Goal: Task Accomplishment & Management: Use online tool/utility

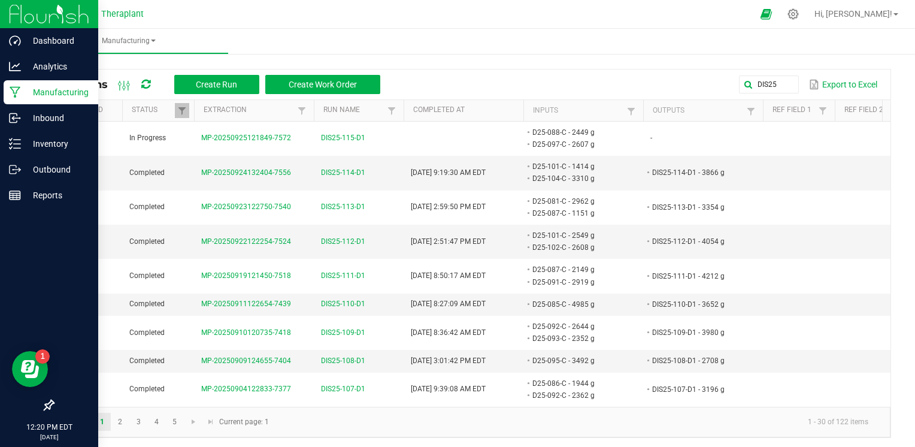
click at [19, 97] on icon at bounding box center [15, 92] width 11 height 12
click at [74, 96] on p "Manufacturing" at bounding box center [57, 92] width 72 height 14
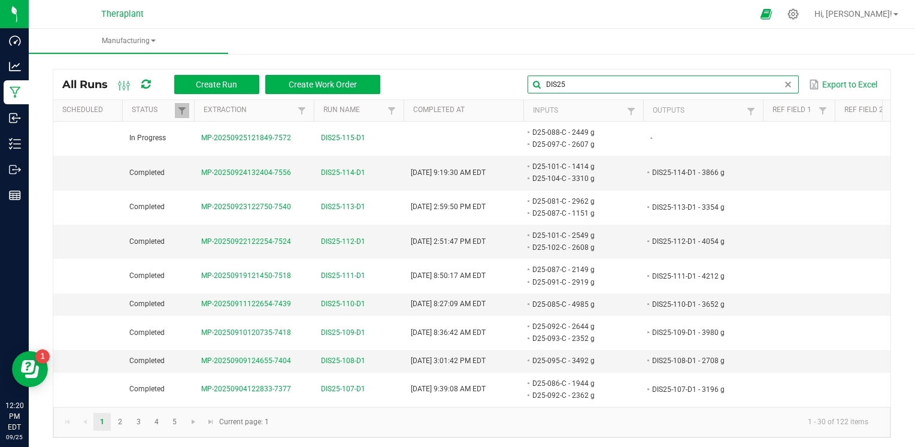
click at [769, 78] on input "DIS25" at bounding box center [662, 84] width 271 height 18
type input "D"
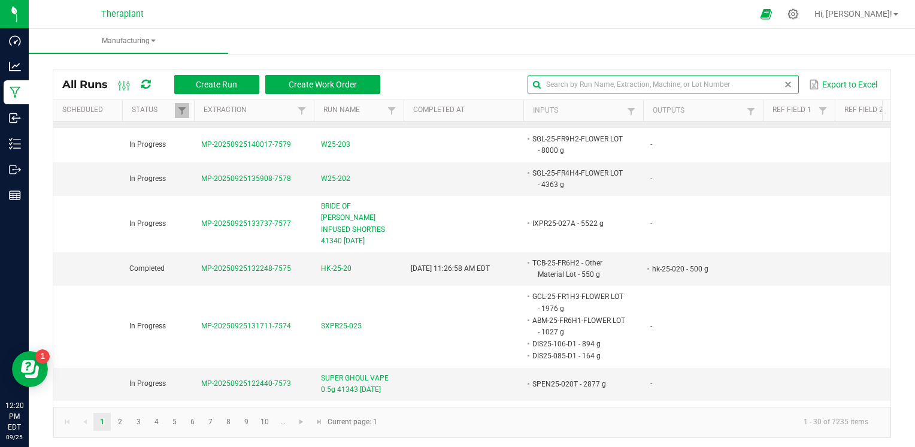
scroll to position [157, 0]
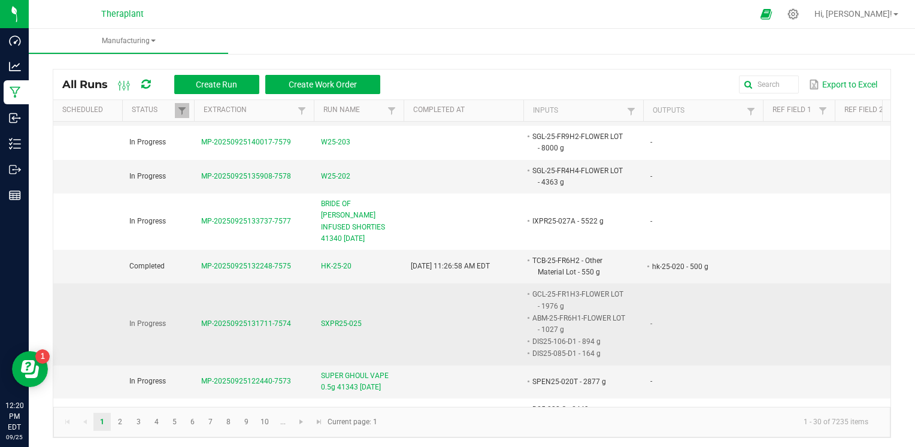
click at [353, 321] on span "SXPR25-025" at bounding box center [341, 323] width 41 height 11
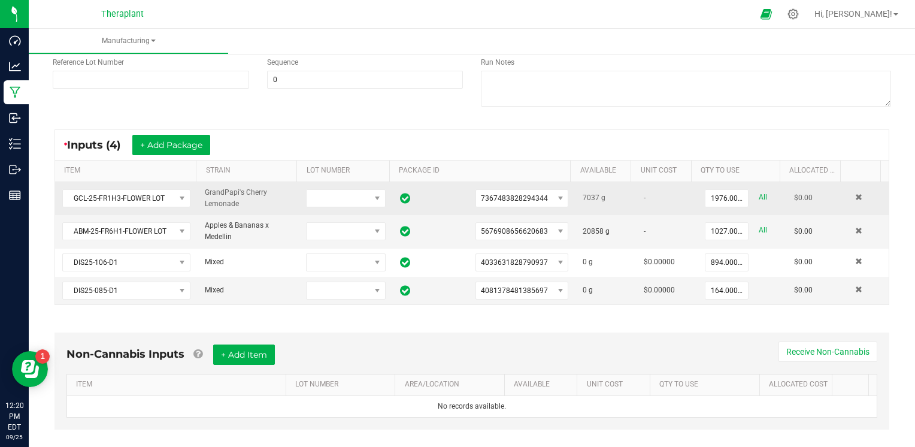
scroll to position [162, 0]
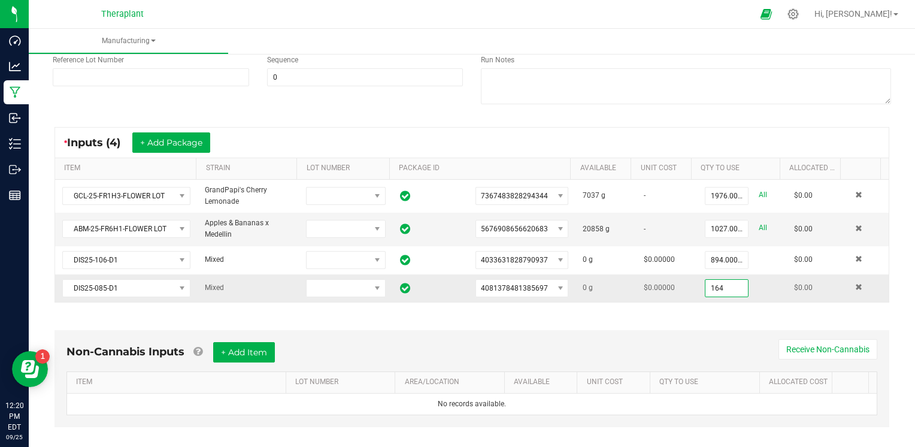
click at [711, 289] on input "164" at bounding box center [726, 288] width 43 height 17
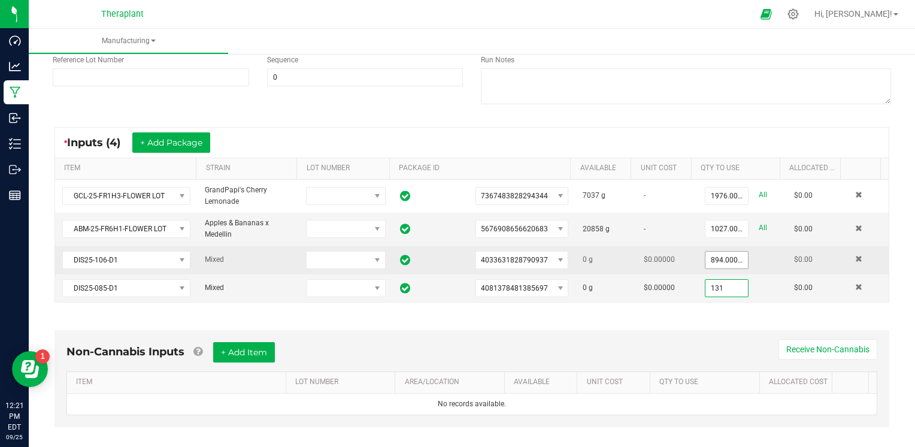
type input "131"
type input "894"
type input "131.0000 g"
click at [705, 255] on input "894" at bounding box center [726, 259] width 43 height 17
click at [709, 256] on input "894" at bounding box center [726, 259] width 43 height 17
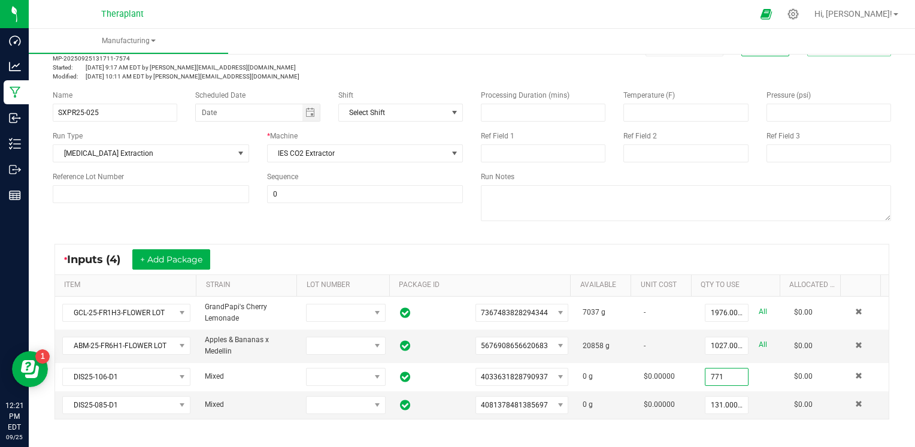
scroll to position [25, 0]
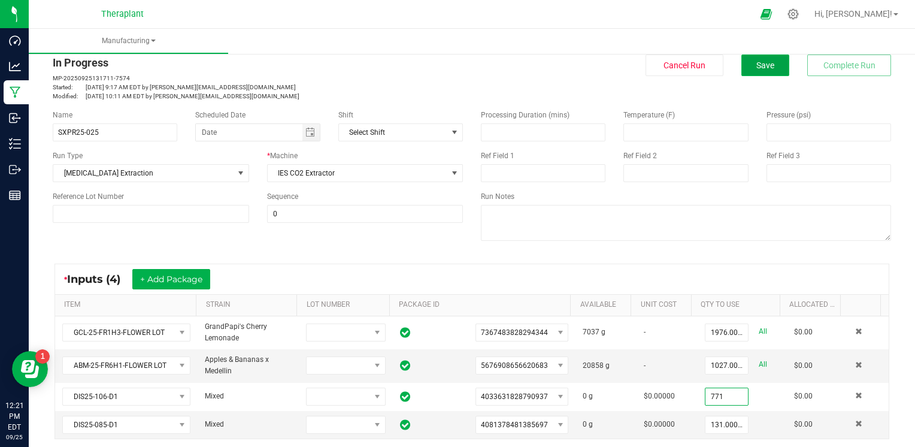
type input "771.0000 g"
click at [766, 67] on button "Save" at bounding box center [765, 65] width 48 height 22
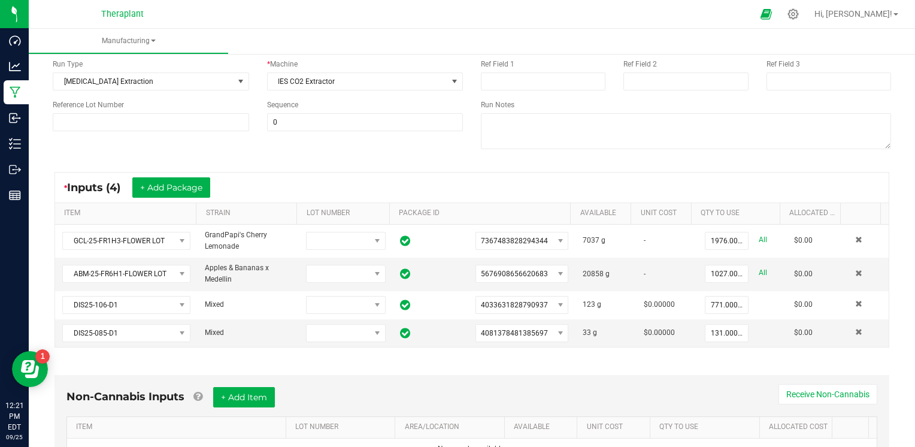
scroll to position [117, 0]
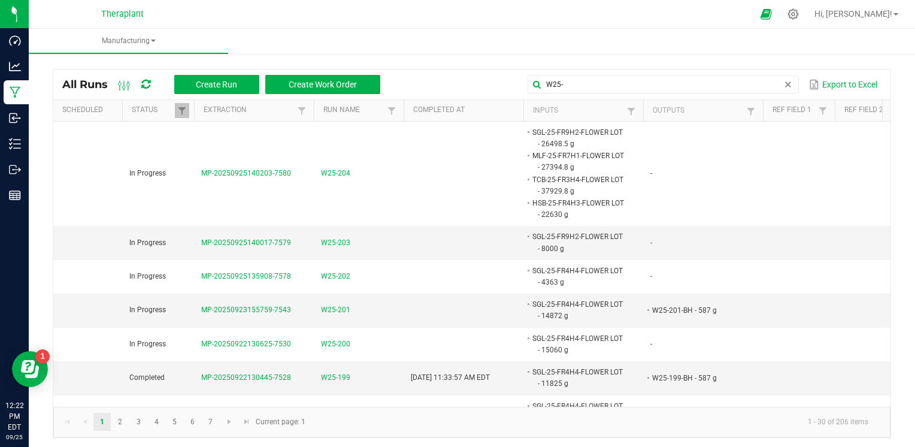
scroll to position [0, 45]
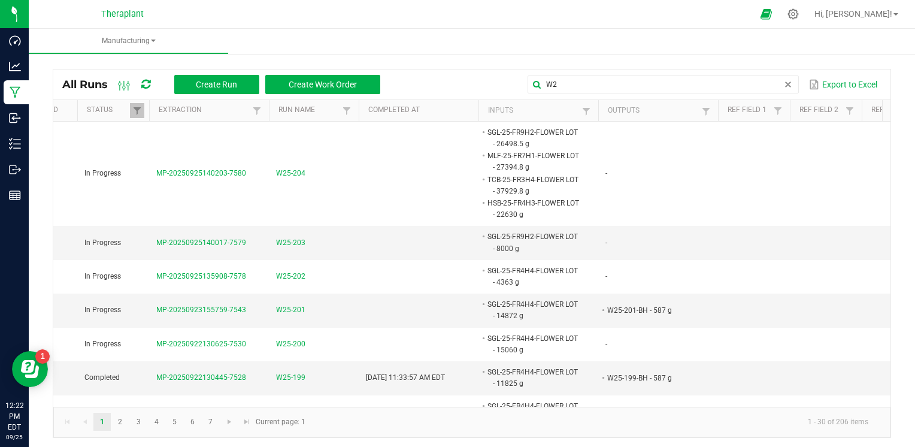
type input "W"
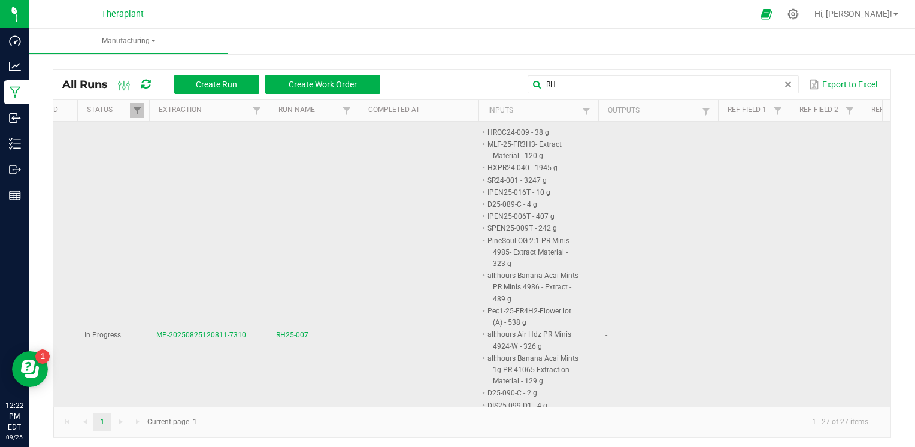
type input "RH"
click at [287, 335] on span "RH25-007" at bounding box center [292, 334] width 32 height 11
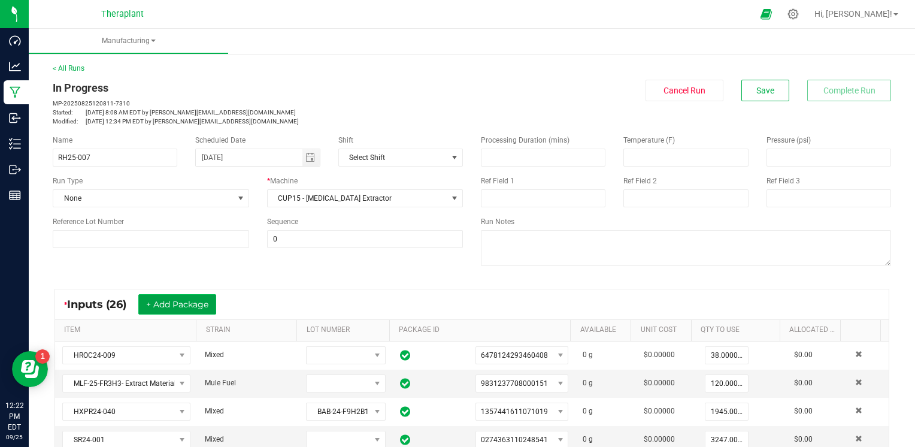
click at [182, 303] on button "+ Add Package" at bounding box center [177, 304] width 78 height 20
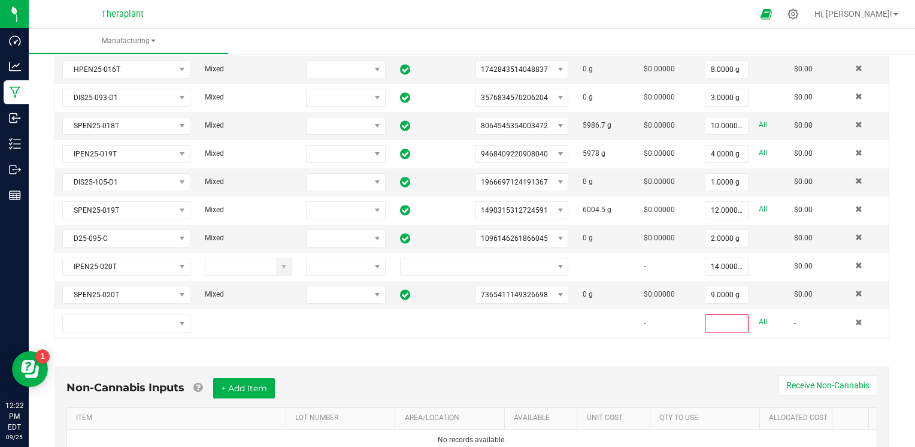
scroll to position [797, 0]
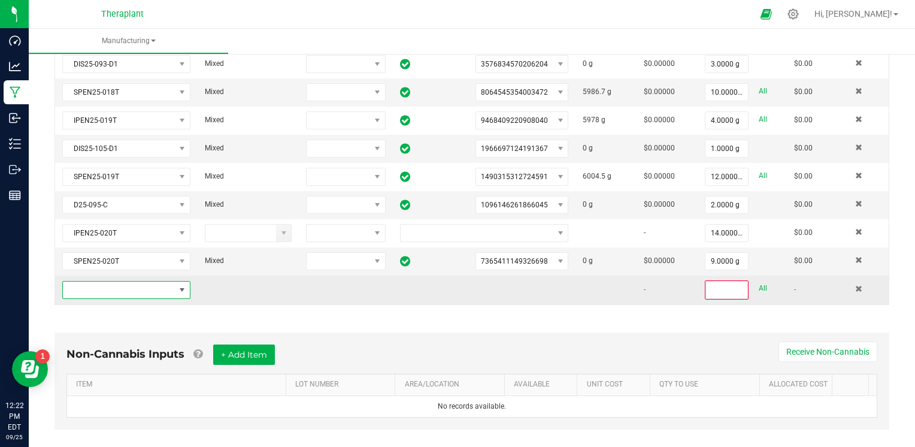
click at [164, 281] on span "NO DATA FOUND" at bounding box center [119, 289] width 112 height 17
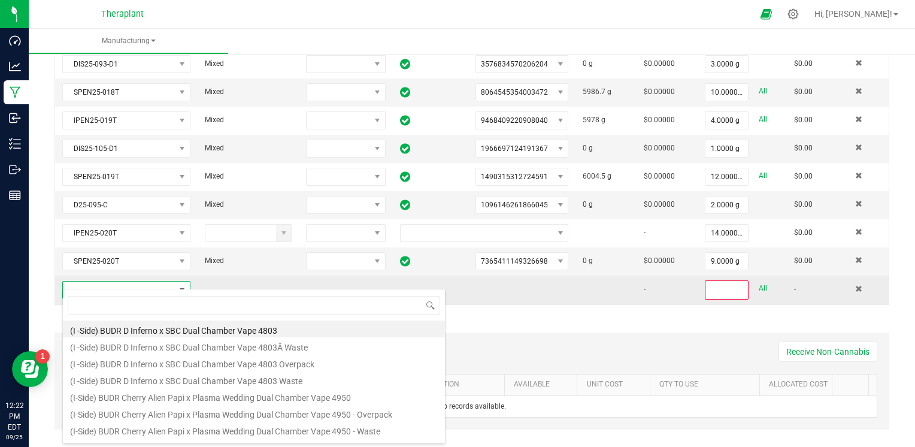
scroll to position [17, 123]
type input "085-D1"
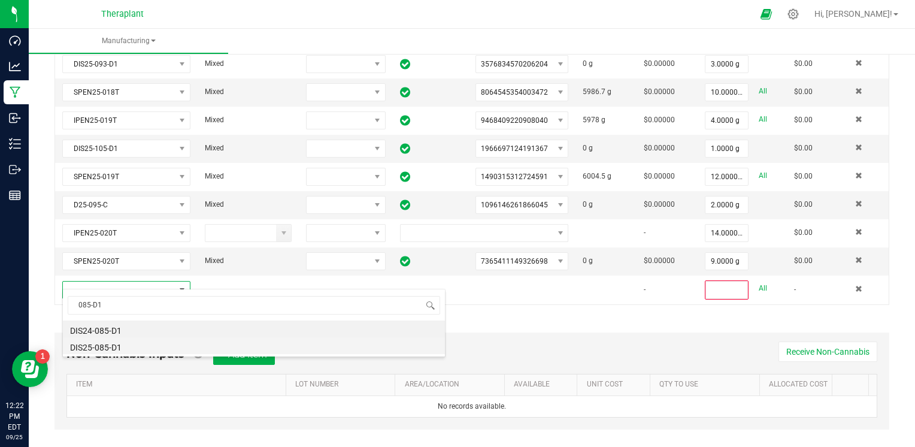
click at [90, 348] on li "DIS25-085-D1" at bounding box center [254, 345] width 382 height 17
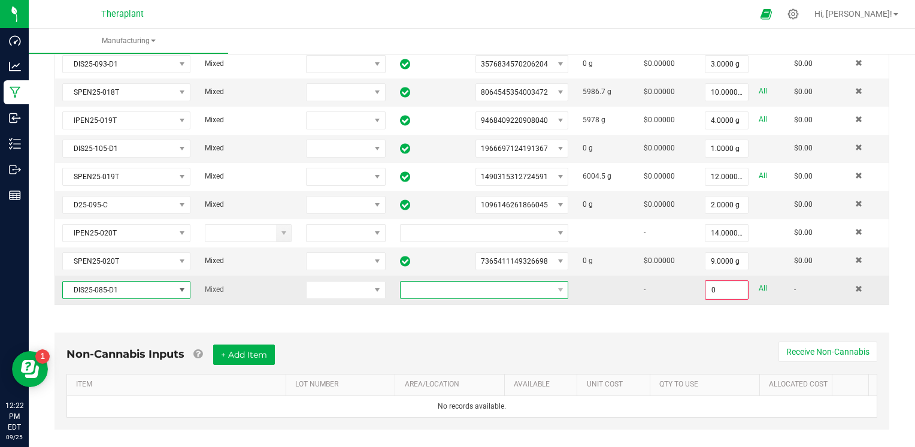
click at [461, 287] on span at bounding box center [477, 289] width 153 height 17
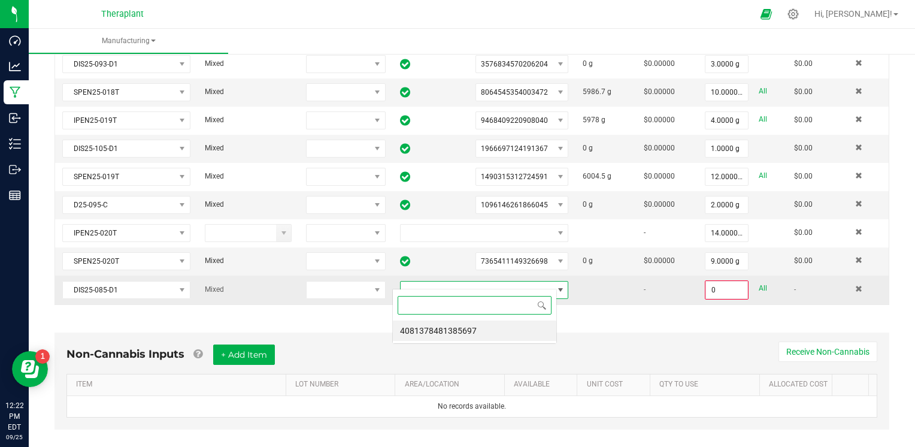
scroll to position [17, 164]
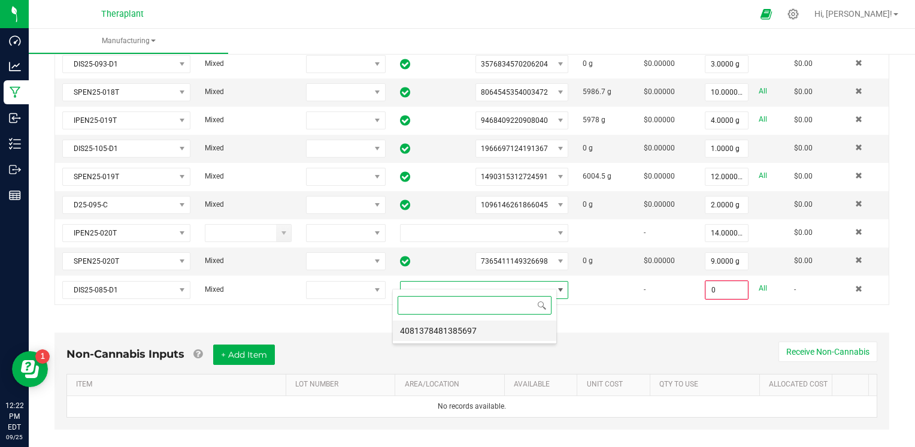
click at [459, 327] on li "4081378481385697" at bounding box center [474, 330] width 163 height 20
type input "0.0000 g"
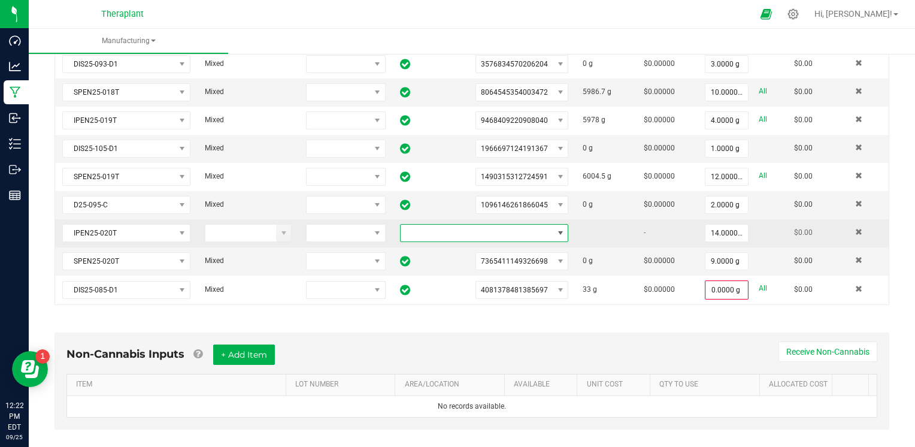
click at [491, 225] on span at bounding box center [477, 233] width 153 height 17
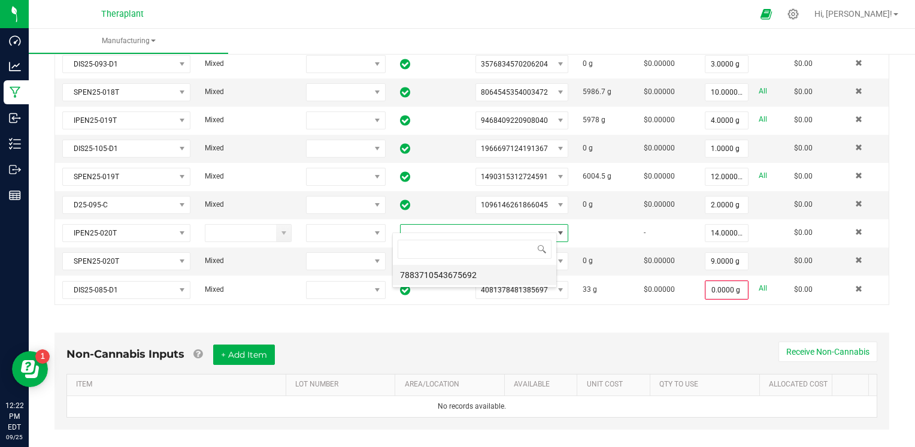
click at [474, 278] on li "7883710543675692" at bounding box center [474, 275] width 163 height 20
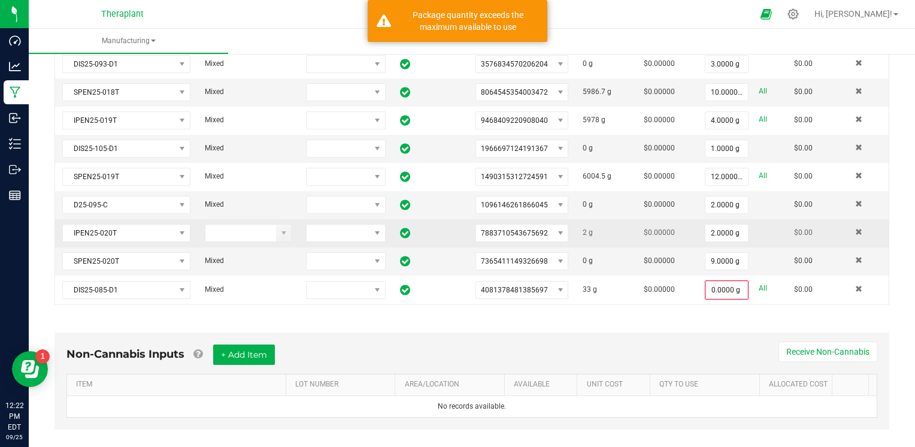
click at [653, 228] on span "$0.00000" at bounding box center [659, 232] width 31 height 8
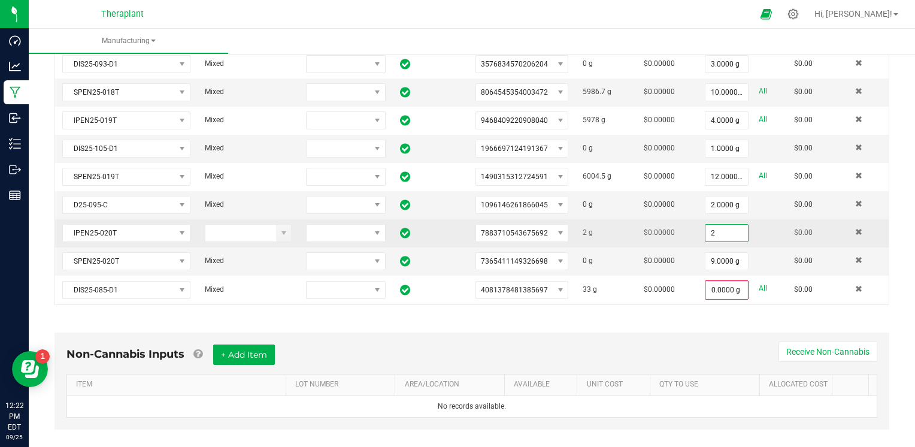
click at [705, 225] on input "2" at bounding box center [726, 233] width 43 height 17
click at [759, 224] on link "All" at bounding box center [763, 232] width 8 height 16
type input "2.0000 g"
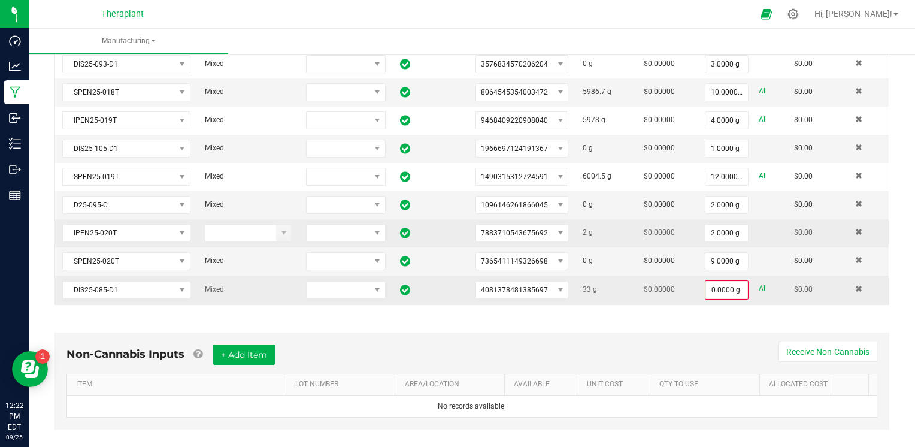
click at [759, 280] on link "All" at bounding box center [763, 288] width 8 height 16
type input "33.0000 g"
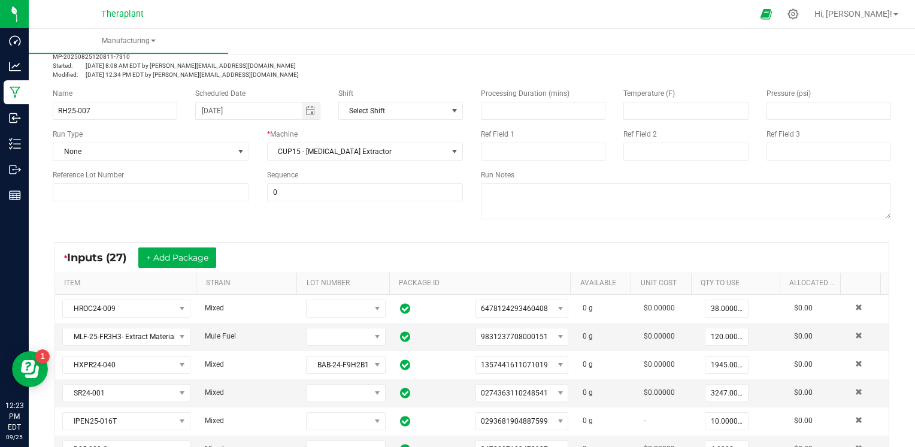
scroll to position [45, 0]
click at [708, 274] on th "QTY TO USE" at bounding box center [735, 285] width 89 height 22
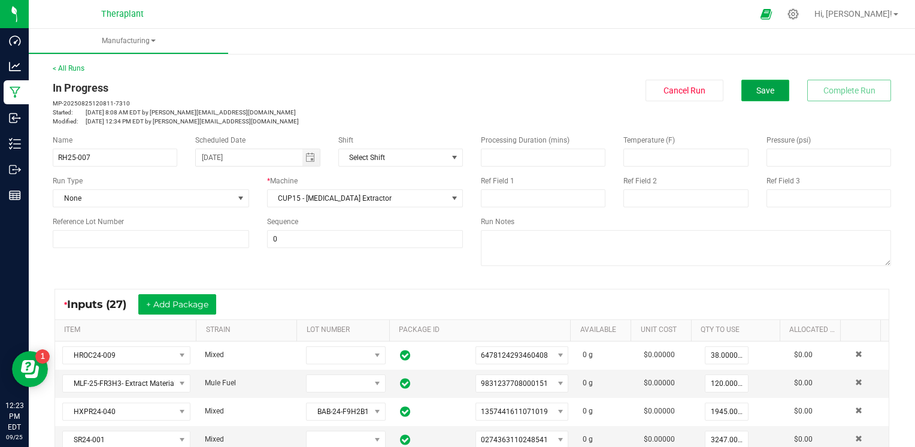
click at [745, 93] on button "Save" at bounding box center [765, 91] width 48 height 22
